Goal: Transaction & Acquisition: Purchase product/service

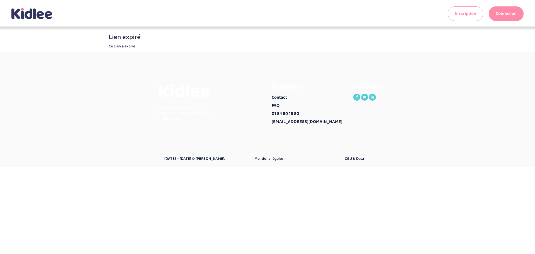
click at [504, 14] on link "Connexion" at bounding box center [505, 13] width 35 height 14
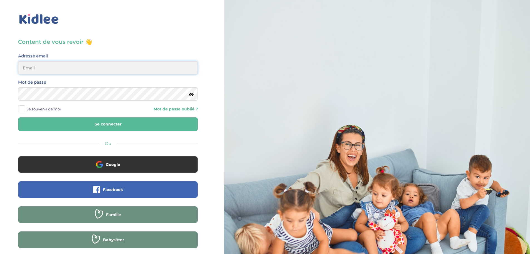
click at [67, 67] on input "email" at bounding box center [108, 67] width 180 height 13
type input "ameliedjenane@hotmail.com"
click at [18, 117] on button "Se connecter" at bounding box center [108, 124] width 180 height 14
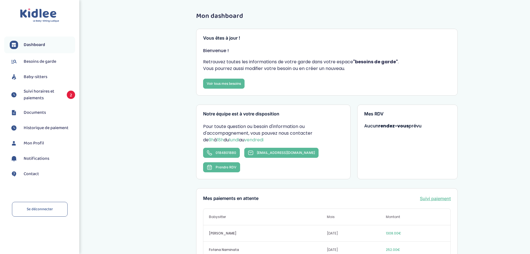
click at [41, 96] on span "Suivi horaires et paiements" at bounding box center [43, 94] width 38 height 13
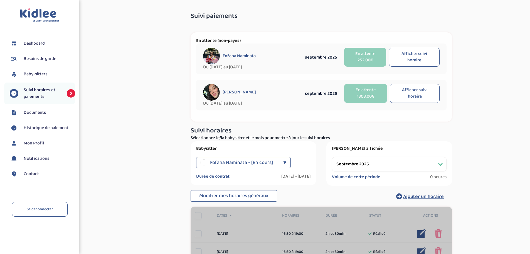
select select "septembre 2025"
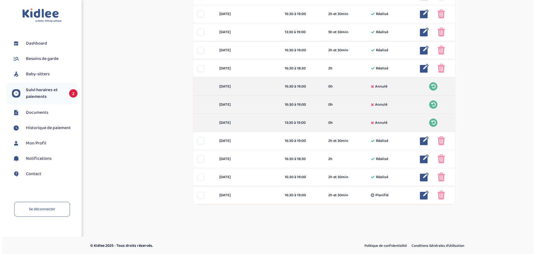
scroll to position [419, 0]
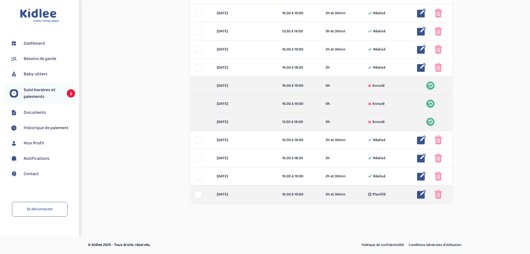
click at [198, 194] on div at bounding box center [198, 194] width 7 height 7
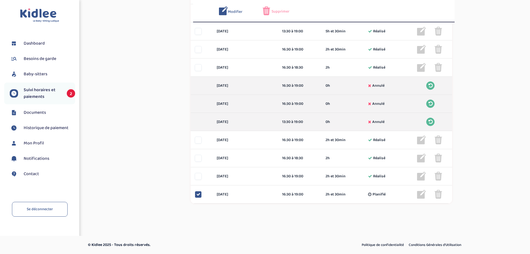
click at [282, 13] on span "Supprimer" at bounding box center [281, 12] width 18 height 6
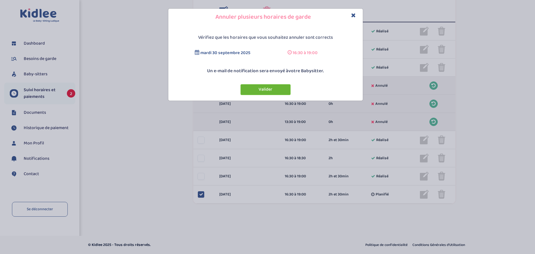
click at [262, 89] on button "Valider" at bounding box center [265, 89] width 50 height 11
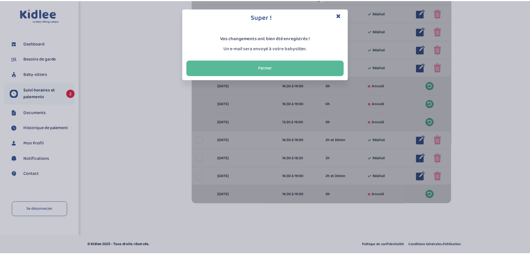
scroll to position [75, 0]
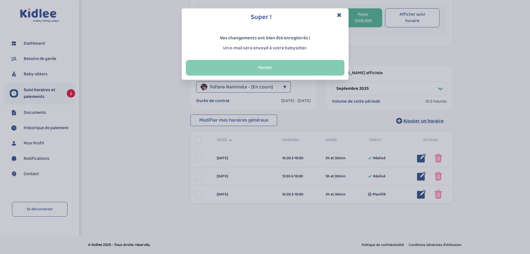
click at [280, 68] on button "Fermer" at bounding box center [265, 68] width 159 height 16
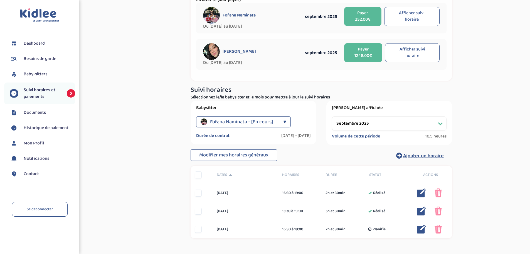
scroll to position [0, 0]
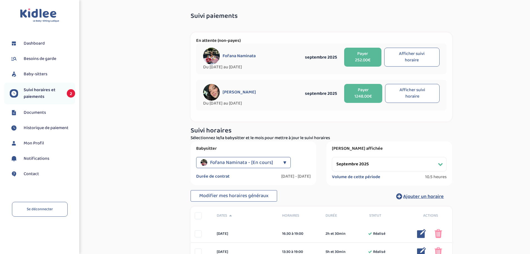
click at [283, 162] on div "▼" at bounding box center [284, 162] width 3 height 11
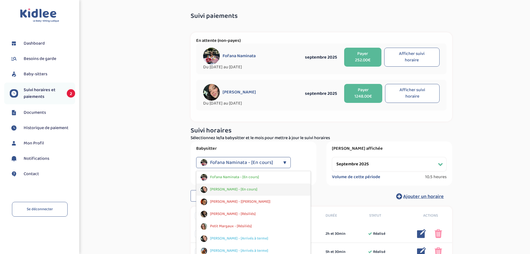
click at [235, 188] on span "Kahina Zerrouki - [En cours]" at bounding box center [233, 189] width 47 height 6
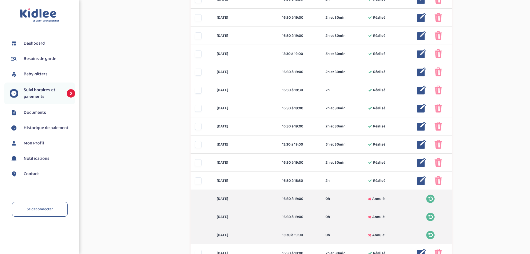
scroll to position [278, 0]
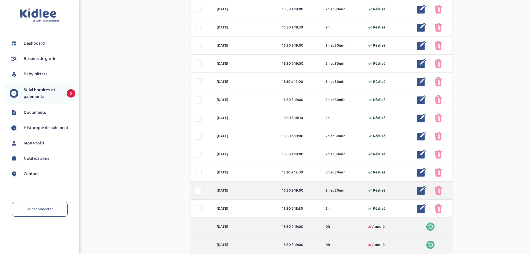
click at [199, 190] on div at bounding box center [198, 190] width 7 height 7
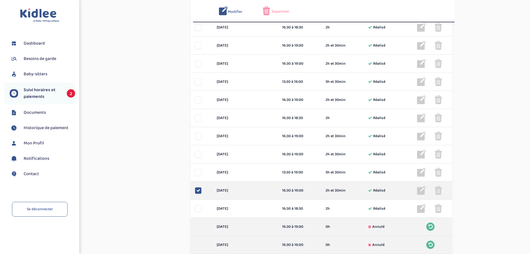
scroll to position [299, 0]
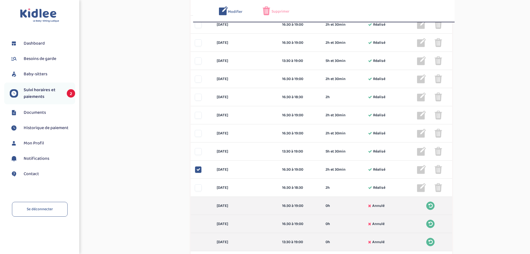
click at [282, 10] on span "Supprimer" at bounding box center [281, 12] width 18 height 6
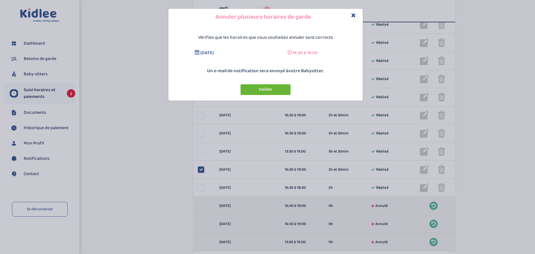
click at [264, 90] on button "Valider" at bounding box center [265, 89] width 50 height 11
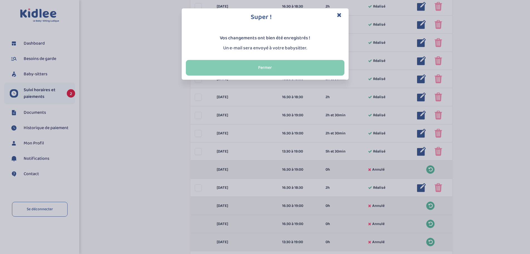
click at [263, 67] on button "Fermer" at bounding box center [265, 68] width 159 height 16
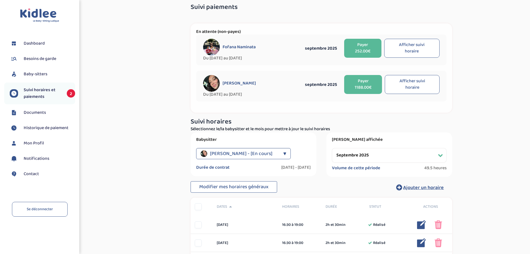
scroll to position [0, 0]
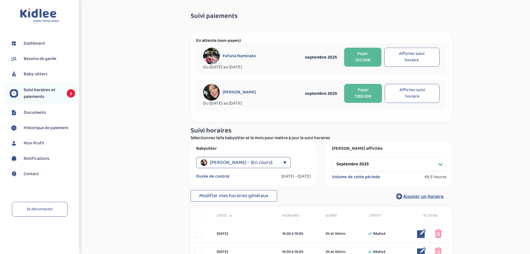
click at [365, 90] on button "Payer 1188.00€" at bounding box center [363, 93] width 38 height 19
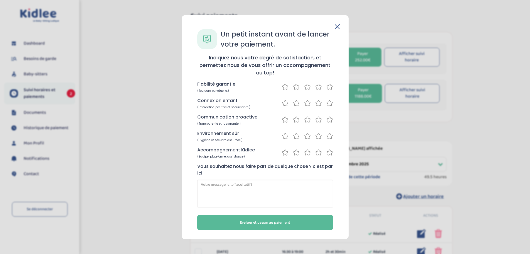
click at [331, 87] on icon at bounding box center [330, 86] width 7 height 7
click at [330, 103] on icon at bounding box center [330, 102] width 7 height 7
drag, startPoint x: 329, startPoint y: 121, endPoint x: 330, endPoint y: 131, distance: 10.4
click at [329, 121] on icon at bounding box center [330, 119] width 7 height 7
drag, startPoint x: 330, startPoint y: 135, endPoint x: 330, endPoint y: 147, distance: 11.7
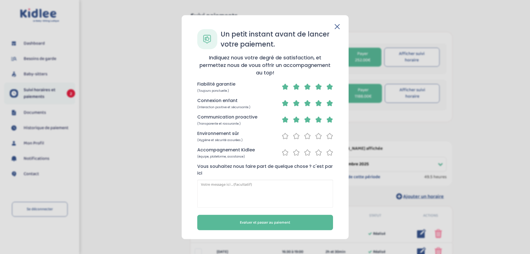
click at [330, 136] on icon at bounding box center [330, 135] width 7 height 7
click at [330, 151] on icon at bounding box center [330, 152] width 7 height 7
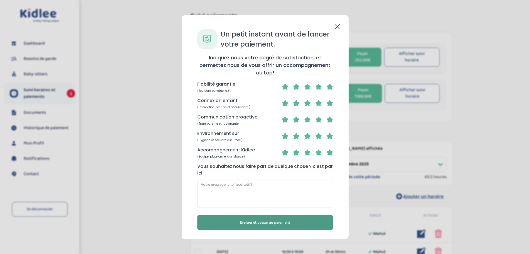
click at [303, 224] on button "Evaluer et passer au paiement" at bounding box center [265, 221] width 136 height 15
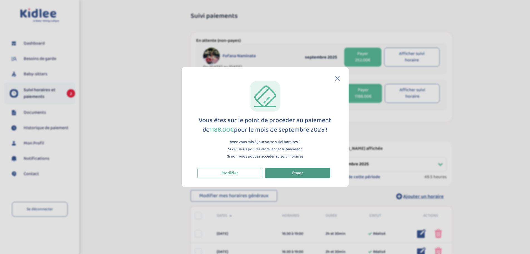
click at [308, 171] on button "Payer" at bounding box center [297, 173] width 65 height 10
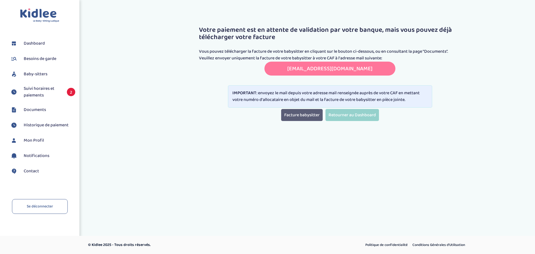
click at [301, 114] on link "Facture babysitter" at bounding box center [301, 115] width 41 height 12
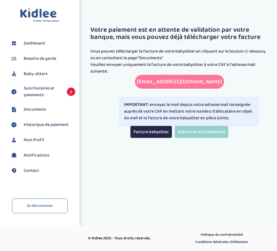
click at [34, 89] on span "Suivi horaires et paiements" at bounding box center [43, 91] width 38 height 13
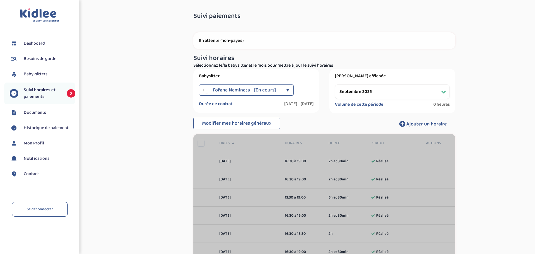
select select "septembre 2025"
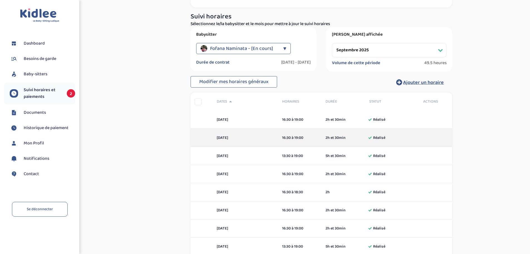
scroll to position [28, 0]
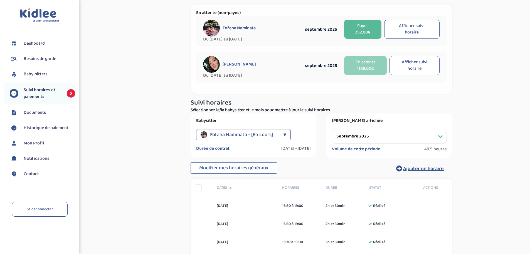
click at [285, 133] on div "▼" at bounding box center [284, 134] width 3 height 11
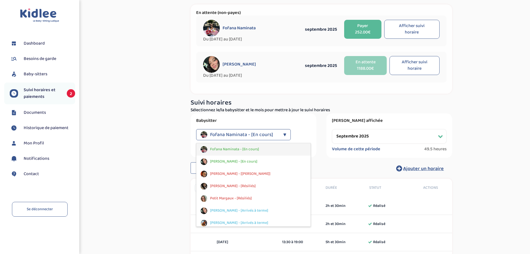
click at [228, 149] on span "Fofana Naminata - [En cours]" at bounding box center [234, 149] width 49 height 6
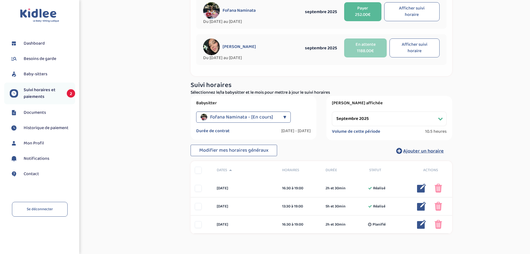
scroll to position [75, 0]
